Goal: Submit feedback/report problem

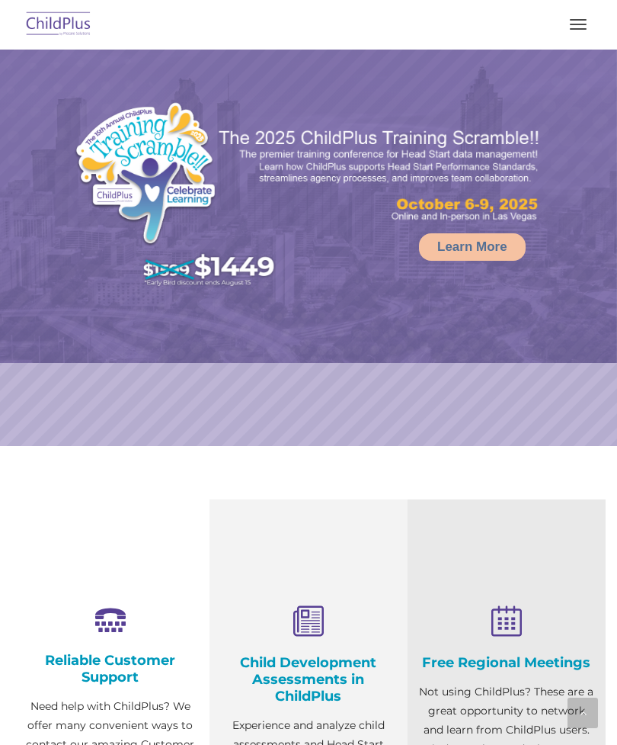
scroll to position [1353, 0]
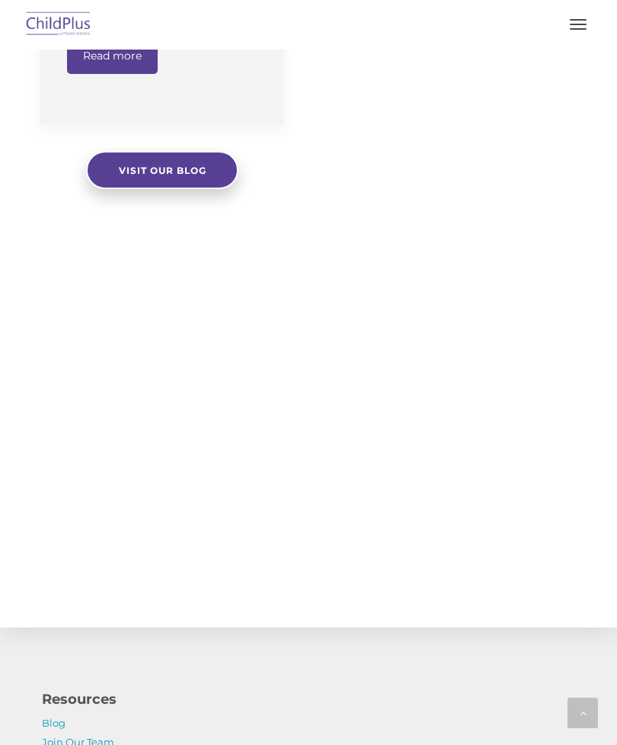
select select "MEDIUM"
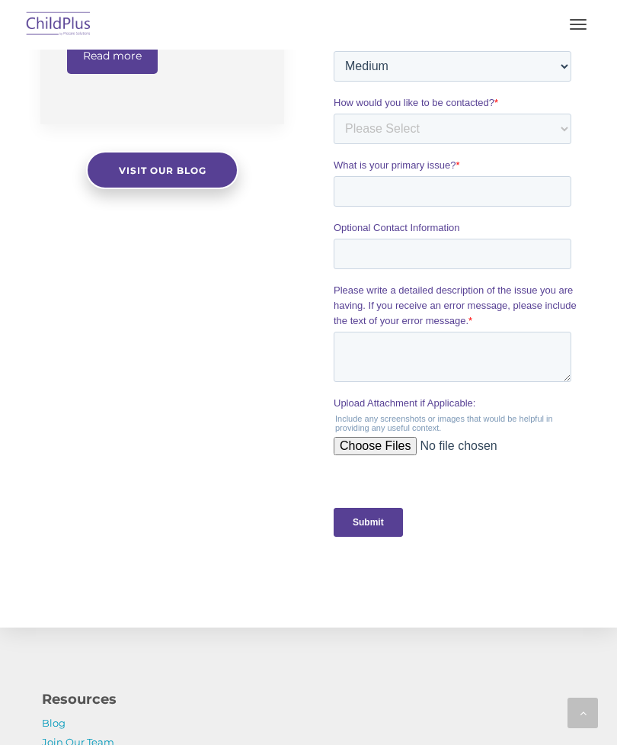
scroll to position [0, 0]
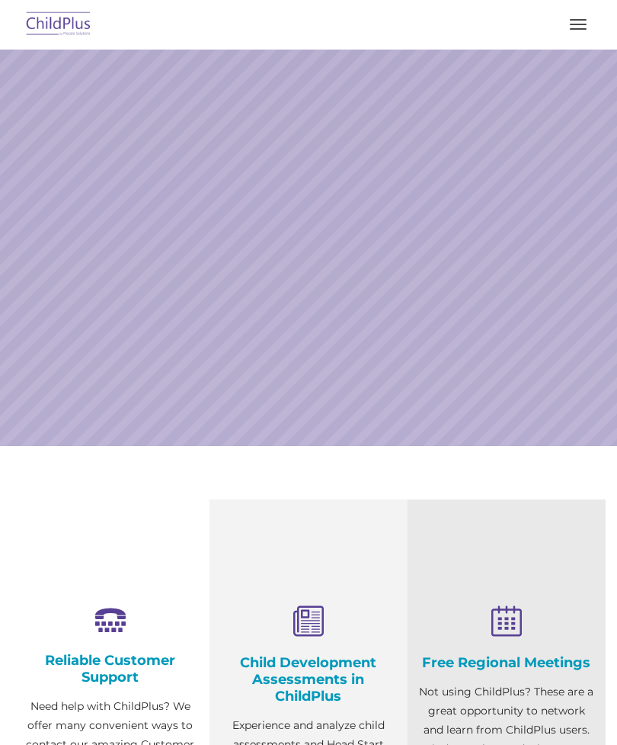
scroll to position [79, 0]
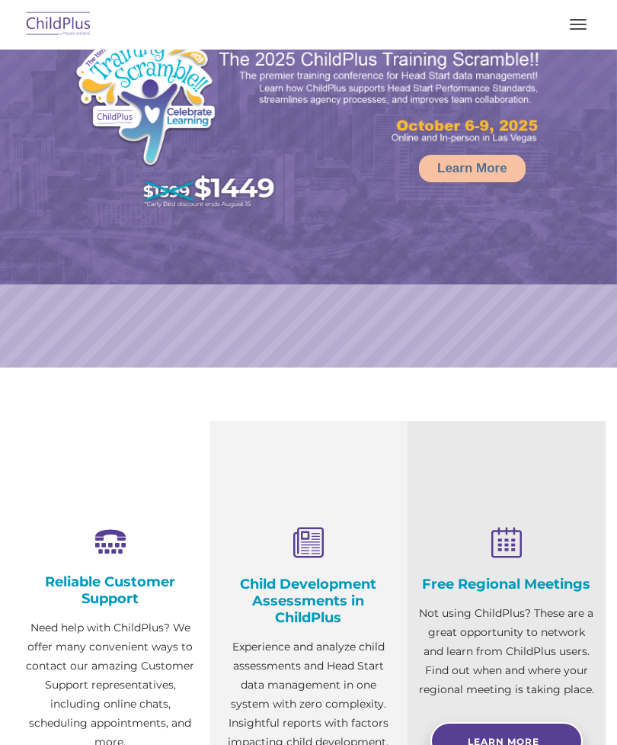
select select "MEDIUM"
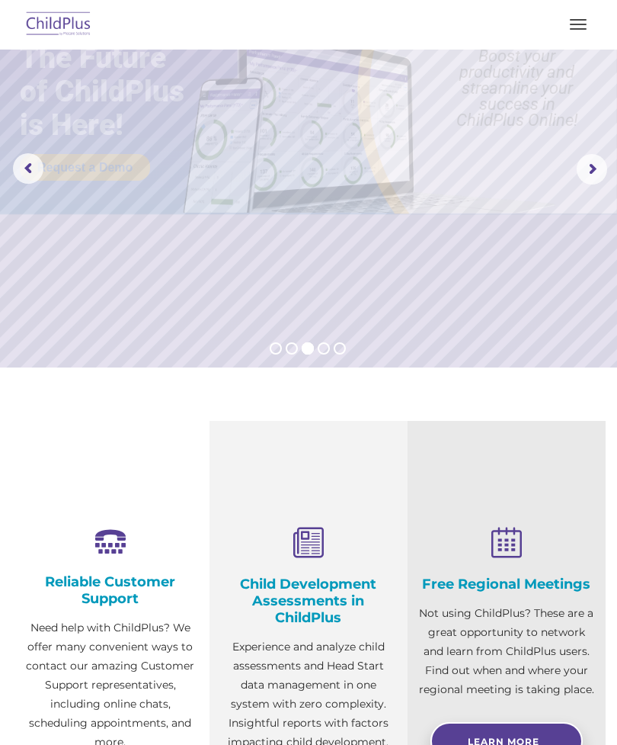
scroll to position [0, 0]
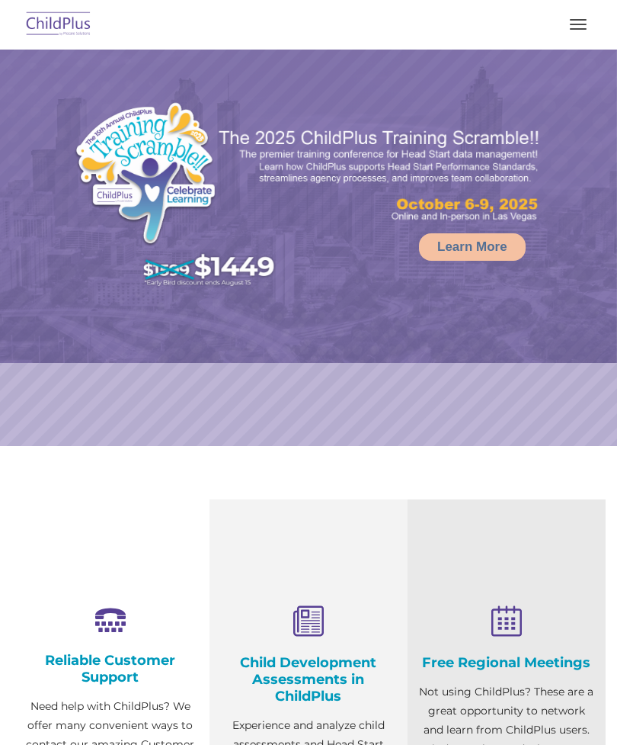
select select "MEDIUM"
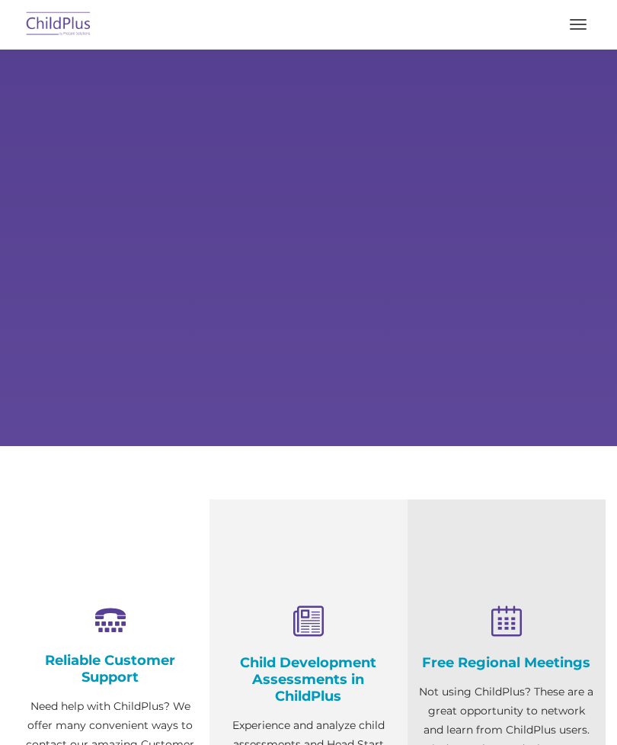
select select "MEDIUM"
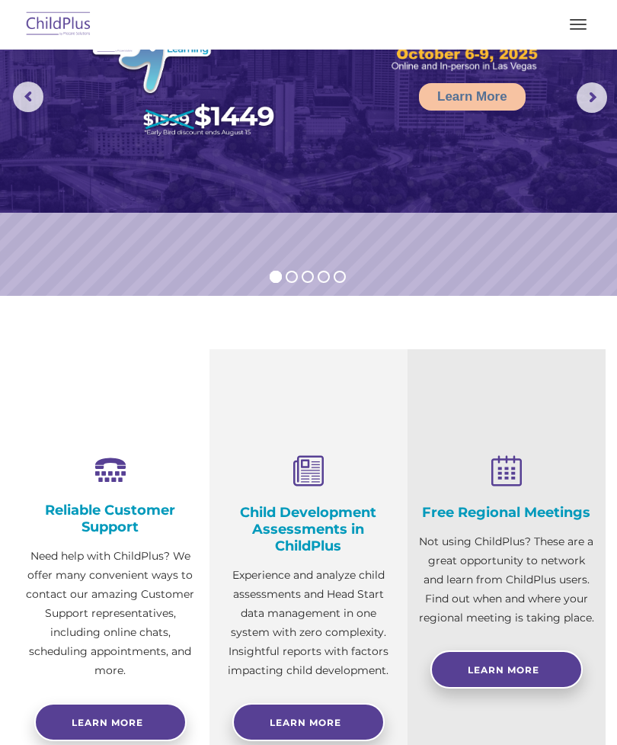
scroll to position [66, 0]
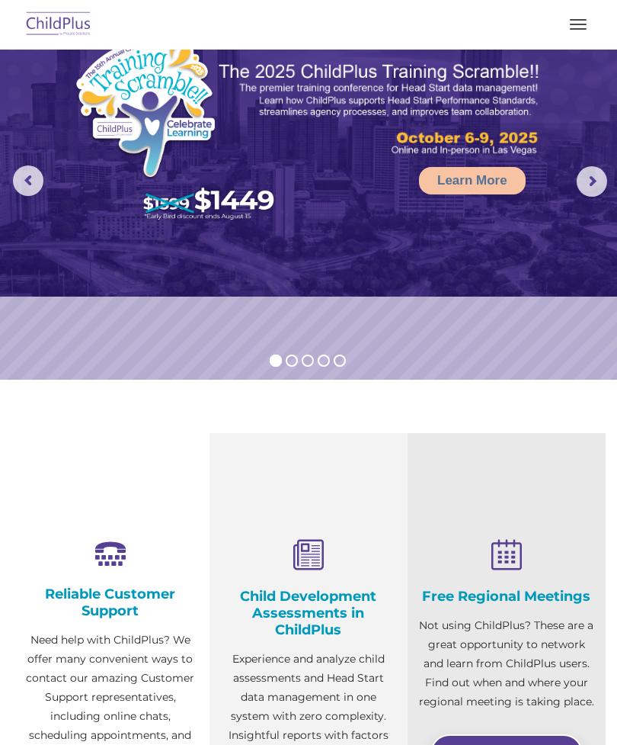
click at [583, 27] on button "button" at bounding box center [579, 24] width 32 height 24
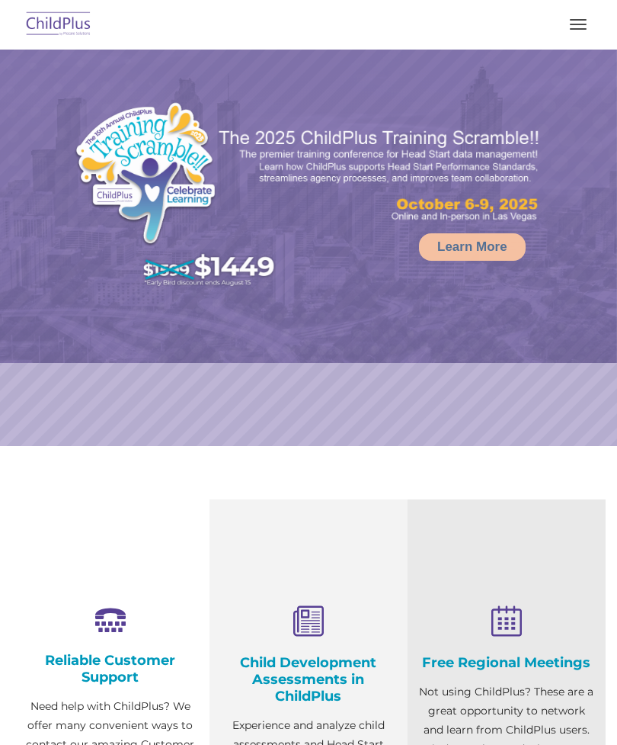
select select "MEDIUM"
